Goal: Task Accomplishment & Management: Manage account settings

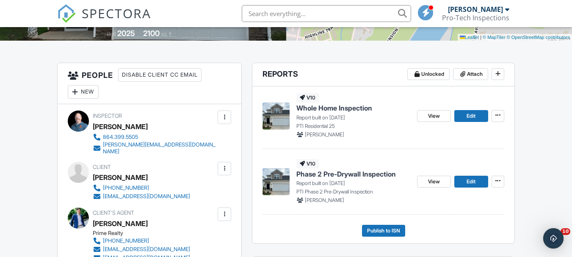
scroll to position [212, 0]
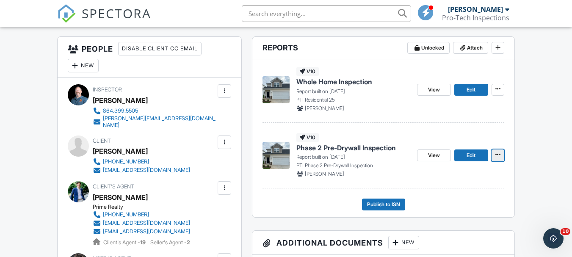
click at [495, 153] on icon at bounding box center [497, 155] width 5 height 6
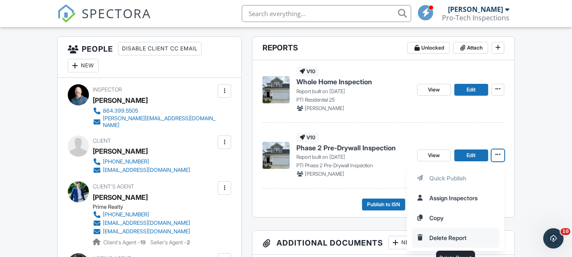
click at [460, 240] on input "Delete Report" at bounding box center [455, 237] width 86 height 19
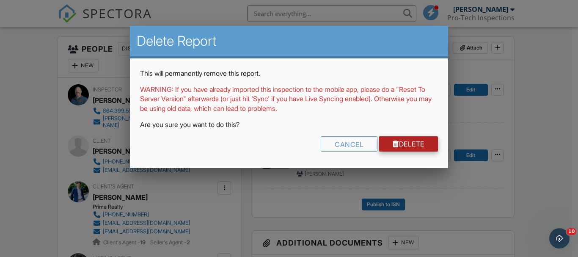
click at [414, 145] on link "Delete" at bounding box center [408, 143] width 59 height 15
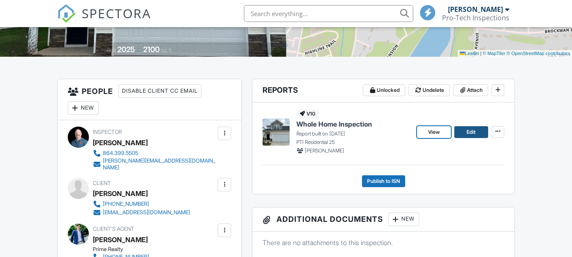
drag, startPoint x: 444, startPoint y: 132, endPoint x: 472, endPoint y: 130, distance: 28.4
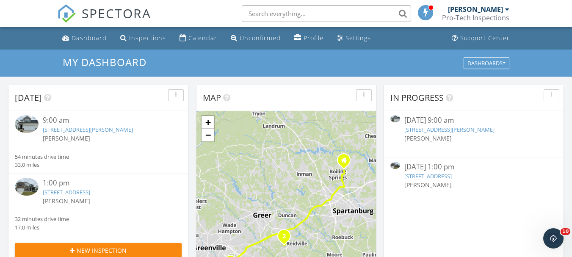
click at [47, 129] on link "412 Mariene Dr Lot 199, Greenville, SC 29607" at bounding box center [88, 130] width 90 height 8
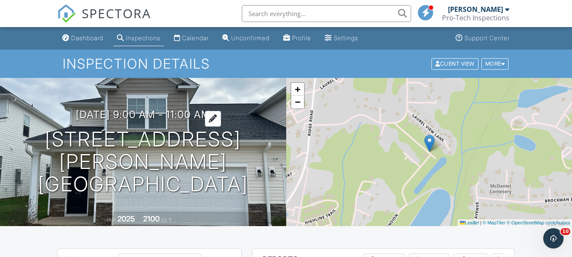
click at [166, 120] on h3 "09/29/2025 9:00 am - 11:00 am" at bounding box center [143, 114] width 135 height 11
drag, startPoint x: 0, startPoint y: 0, endPoint x: 66, endPoint y: 92, distance: 113.4
click at [66, 92] on div "09/29/2025 9:00 am - 11:00 am 412 Mariene Dr Lot 199 Greenville, SC 29607 Built…" at bounding box center [143, 152] width 286 height 148
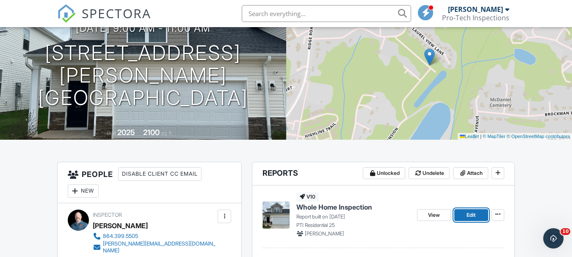
scroll to position [85, 0]
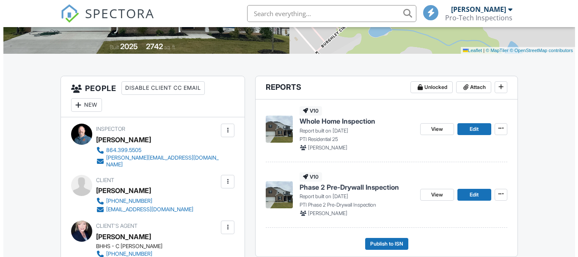
scroll to position [296, 0]
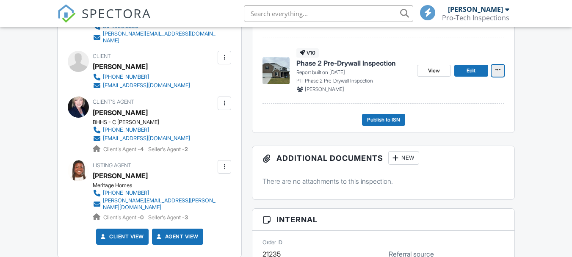
click at [501, 73] on span at bounding box center [497, 70] width 8 height 8
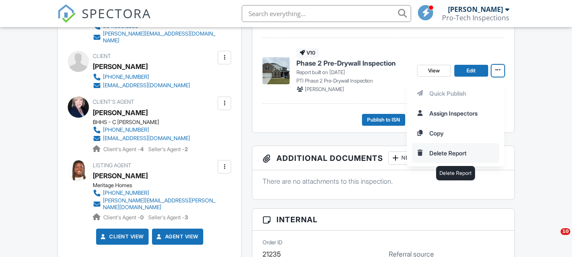
click at [460, 151] on input "Delete Report" at bounding box center [455, 152] width 86 height 19
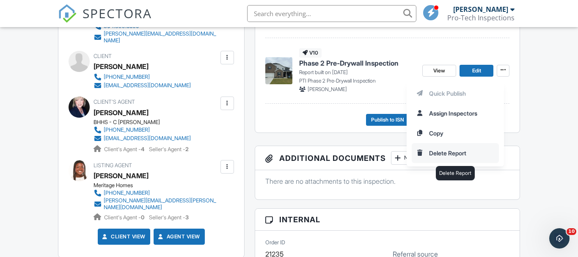
scroll to position [0, 0]
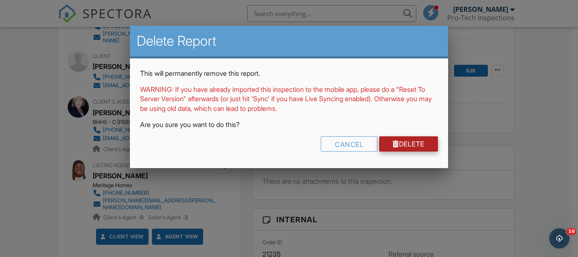
click at [421, 142] on link "Delete" at bounding box center [408, 143] width 59 height 15
